Goal: Information Seeking & Learning: Learn about a topic

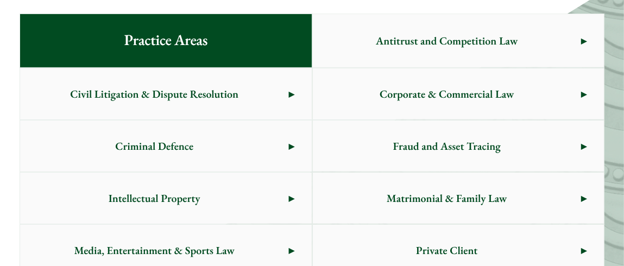
scroll to position [706, 0]
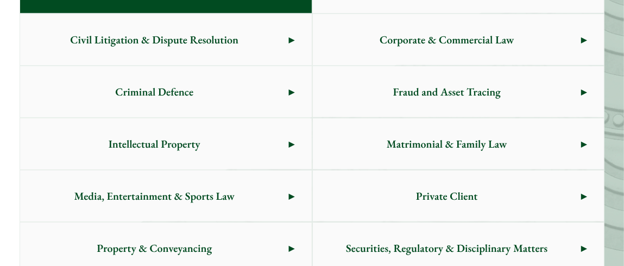
click at [485, 193] on span "Private Client" at bounding box center [447, 196] width 268 height 51
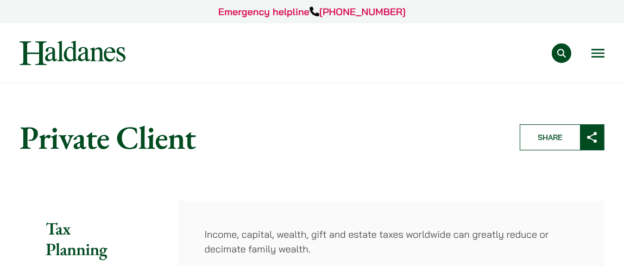
click at [597, 50] on button "Open menu" at bounding box center [598, 53] width 13 height 9
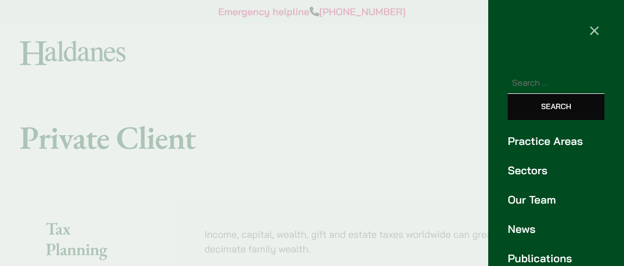
click at [540, 196] on link "Our Team" at bounding box center [556, 200] width 97 height 16
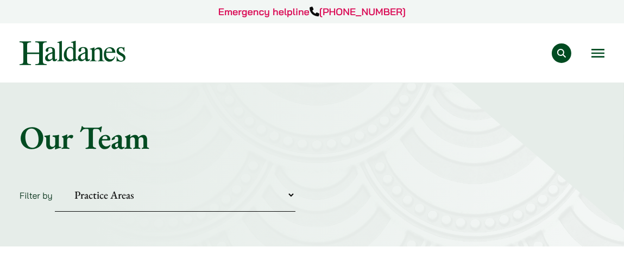
click at [598, 52] on button "Open menu" at bounding box center [598, 53] width 13 height 9
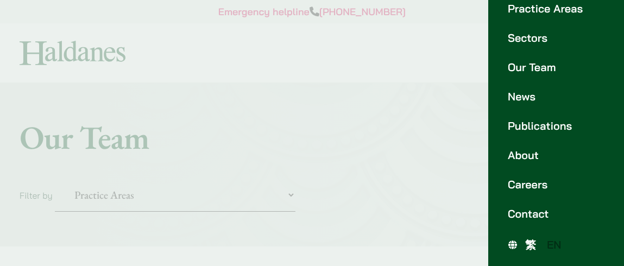
scroll to position [78, 0]
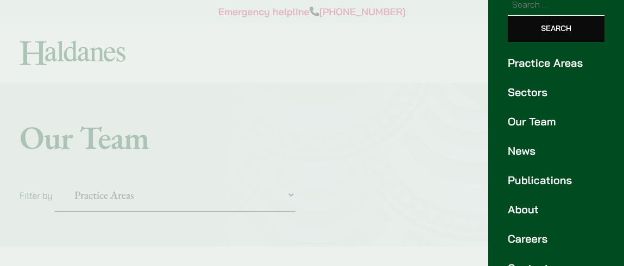
click at [570, 63] on link "Practice Areas" at bounding box center [556, 63] width 97 height 16
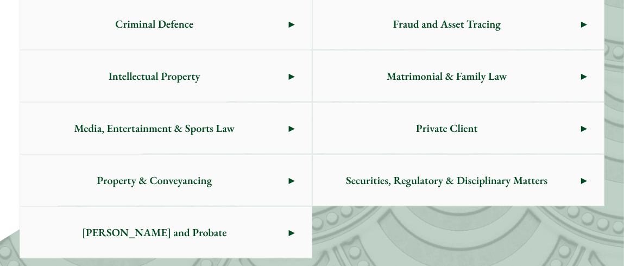
scroll to position [828, 0]
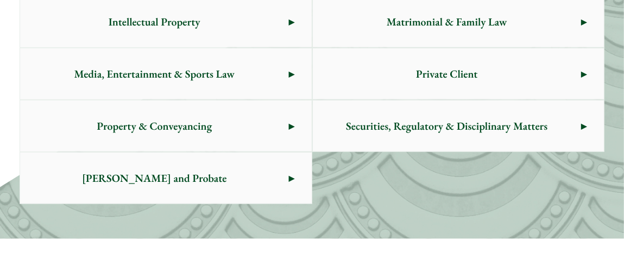
click at [189, 174] on span "[PERSON_NAME] and Probate" at bounding box center [154, 178] width 268 height 51
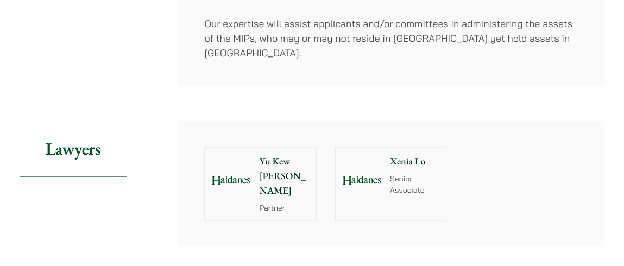
scroll to position [2362, 0]
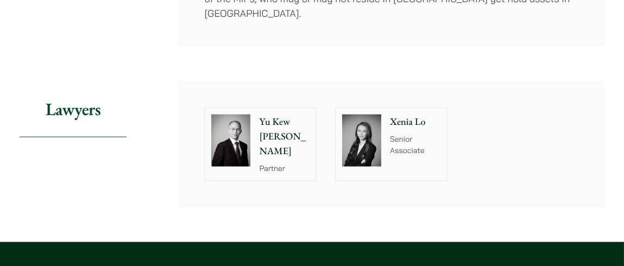
click at [405, 115] on div "Xenia Lo Senior Associate" at bounding box center [417, 144] width 59 height 73
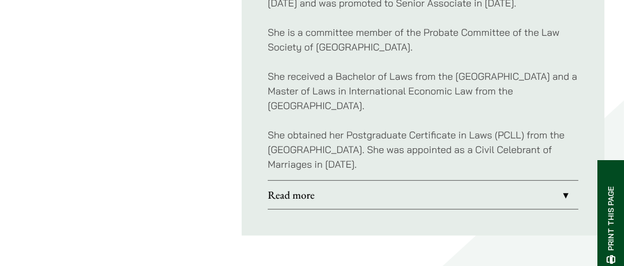
scroll to position [978, 0]
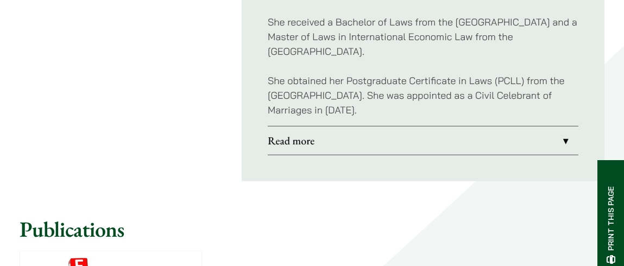
click at [567, 136] on link "Read more" at bounding box center [423, 141] width 311 height 28
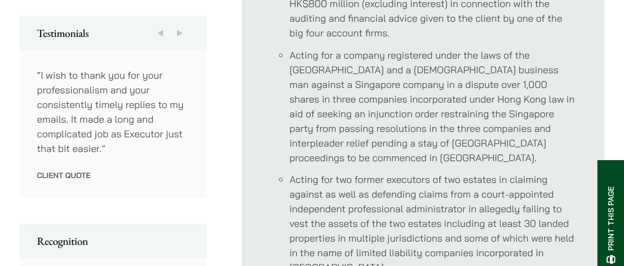
scroll to position [530, 0]
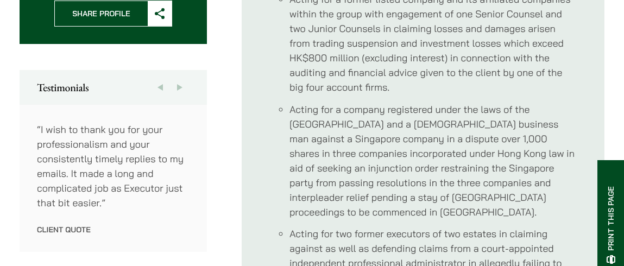
click at [178, 73] on button "Next" at bounding box center [180, 87] width 20 height 35
click at [178, 74] on button "Next" at bounding box center [180, 87] width 20 height 35
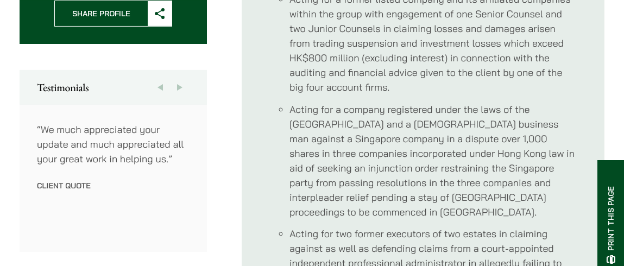
click at [178, 74] on button "Next" at bounding box center [180, 87] width 20 height 35
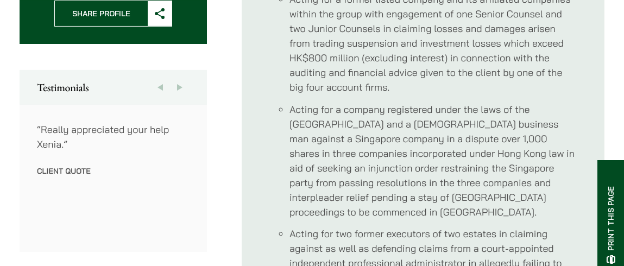
click at [178, 74] on button "Next" at bounding box center [180, 87] width 20 height 35
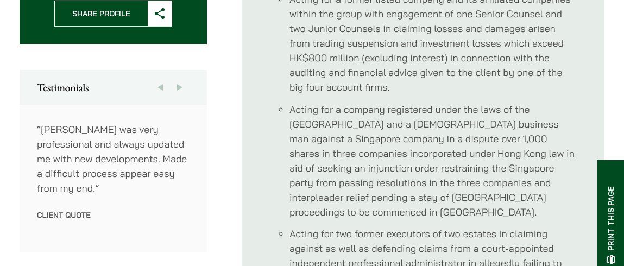
click at [178, 74] on button "Next" at bounding box center [180, 87] width 20 height 35
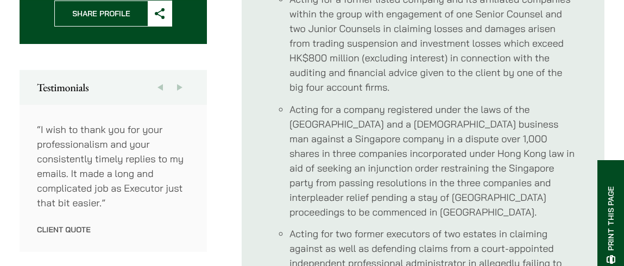
click at [178, 74] on button "Next" at bounding box center [180, 87] width 20 height 35
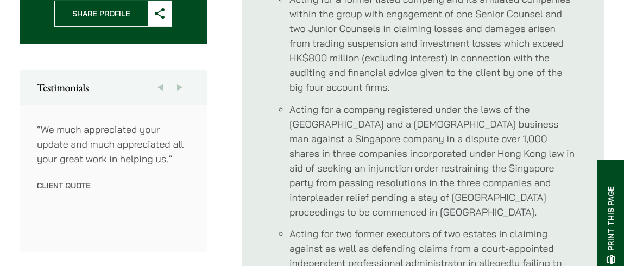
click at [178, 74] on button "Next" at bounding box center [180, 87] width 20 height 35
